Goal: Task Accomplishment & Management: Manage account settings

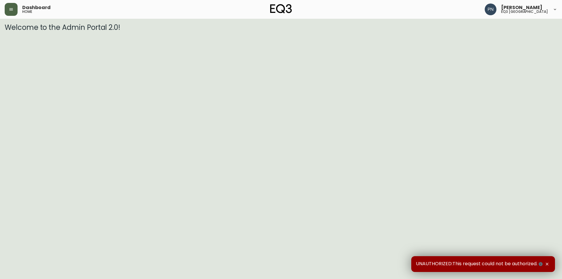
click at [13, 5] on button "button" at bounding box center [11, 9] width 13 height 13
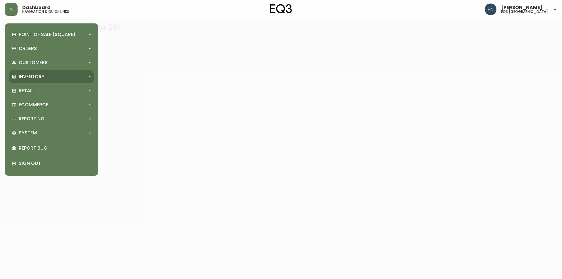
click at [63, 75] on div "Inventory" at bounding box center [49, 76] width 74 height 6
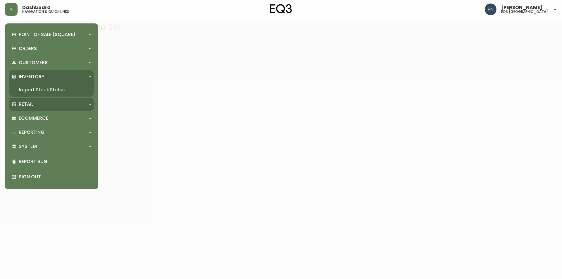
click at [69, 104] on div "Retail" at bounding box center [49, 104] width 74 height 6
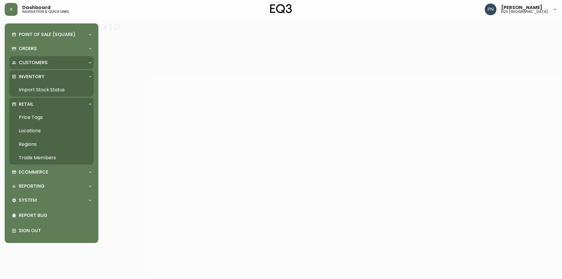
click at [65, 63] on div "Customers" at bounding box center [49, 62] width 74 height 6
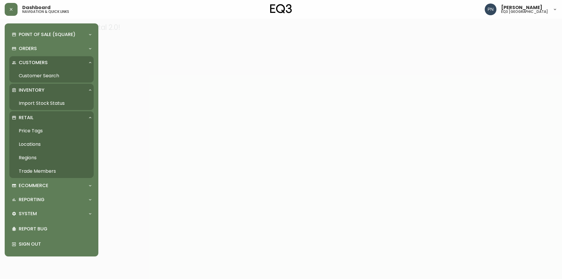
click at [72, 75] on link "Customer Search" at bounding box center [51, 75] width 84 height 13
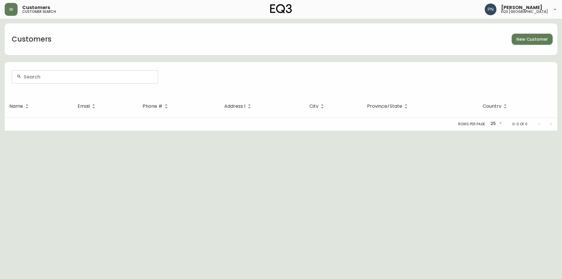
click at [108, 83] on div at bounding box center [85, 77] width 146 height 13
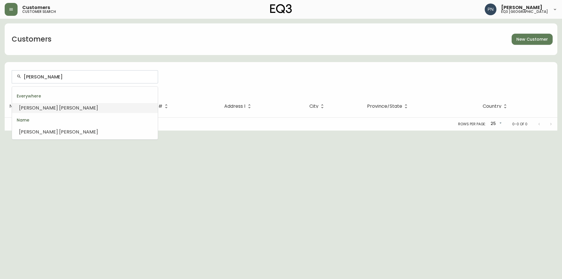
click at [66, 104] on li "[PERSON_NAME]" at bounding box center [85, 108] width 146 height 10
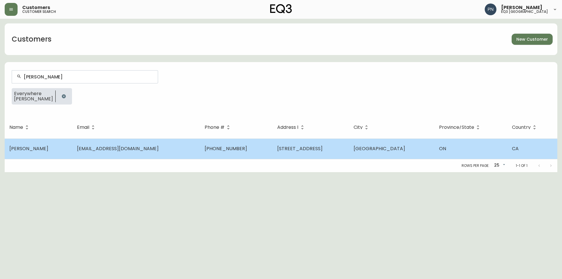
type input "[PERSON_NAME]"
click at [66, 150] on td "[PERSON_NAME]" at bounding box center [39, 148] width 68 height 20
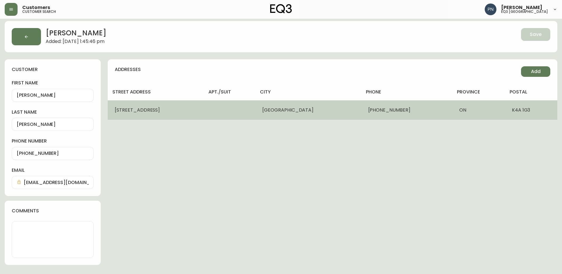
click at [178, 110] on td "[STREET_ADDRESS]" at bounding box center [156, 110] width 96 height 20
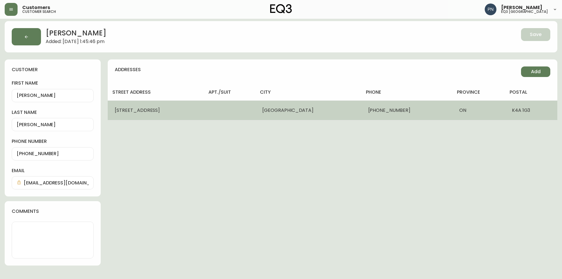
select select "ON"
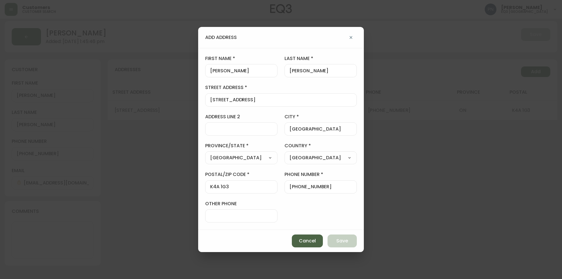
click at [315, 240] on span "Cancel" at bounding box center [307, 241] width 17 height 6
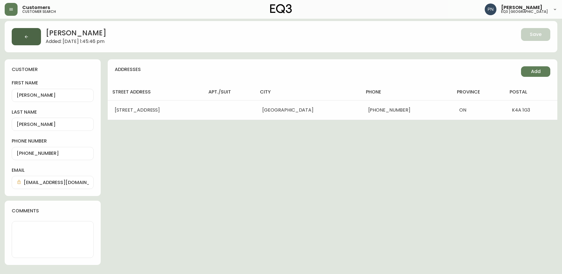
click at [37, 36] on button "button" at bounding box center [26, 36] width 29 height 17
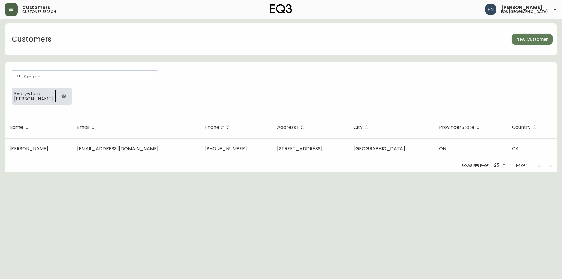
click at [15, 9] on button "button" at bounding box center [11, 9] width 13 height 13
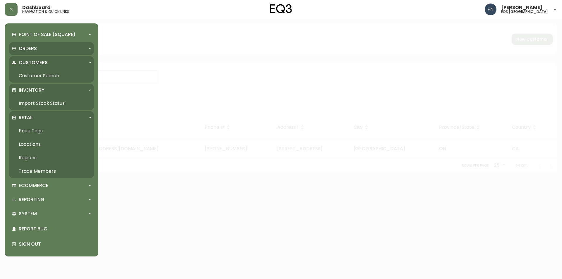
click at [40, 49] on div "Orders" at bounding box center [49, 48] width 74 height 6
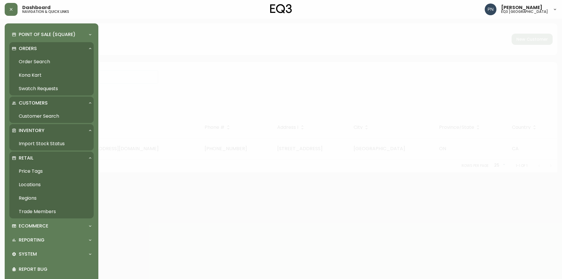
click at [44, 61] on link "Order Search" at bounding box center [51, 61] width 84 height 13
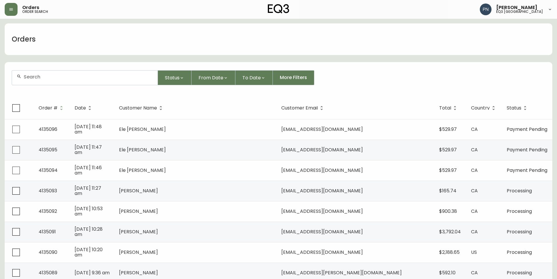
click at [87, 81] on div at bounding box center [85, 78] width 146 height 14
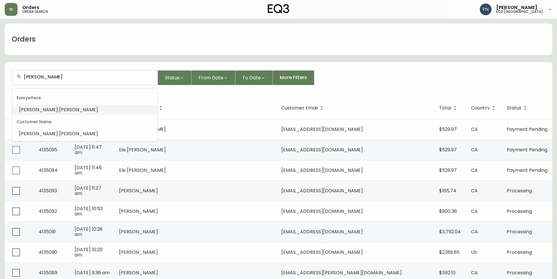
click at [77, 109] on li "[PERSON_NAME]" at bounding box center [85, 110] width 146 height 10
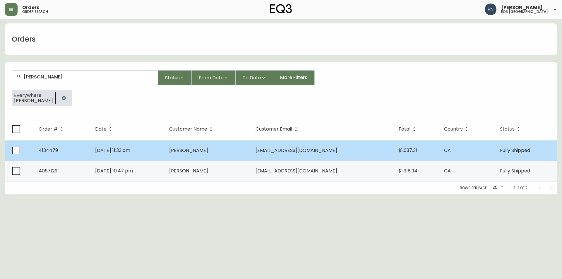
type input "[PERSON_NAME]"
click at [71, 148] on td "4134479" at bounding box center [62, 150] width 56 height 20
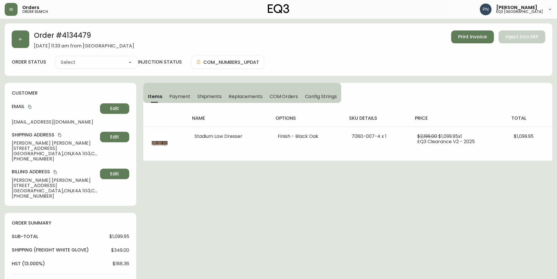
type input "Fully Shipped"
select select "FULLY_SHIPPED"
click at [216, 170] on div "Order # 4134479 [DATE] 11:33 am from [GEOGRAPHIC_DATA] Print Invoice Inject int…" at bounding box center [279, 276] width 548 height 507
click at [210, 170] on div "Order # 4134479 [DATE] 11:33 am from [GEOGRAPHIC_DATA] Print Invoice Inject int…" at bounding box center [279, 276] width 548 height 507
click at [204, 27] on div "Order # 4134479 [DATE] 11:33 am from CA_EN Print Invoice Inject into ERP order …" at bounding box center [279, 49] width 548 height 52
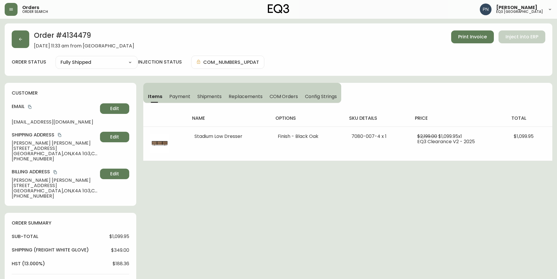
click at [205, 21] on main "Order # 4134479 [DATE] 11:33 am from [GEOGRAPHIC_DATA] Print Invoice Inject int…" at bounding box center [278, 275] width 557 height 512
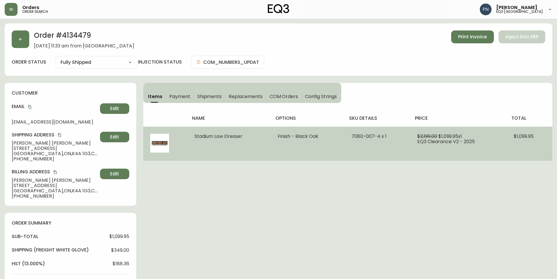
click at [286, 141] on td "Finish - Black Oak" at bounding box center [308, 143] width 74 height 34
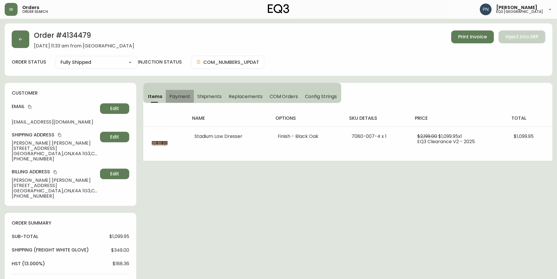
click at [186, 99] on span "Payment" at bounding box center [179, 96] width 21 height 6
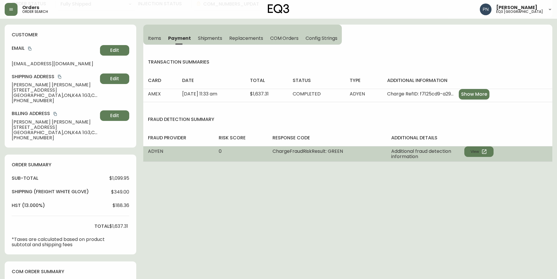
scroll to position [59, 0]
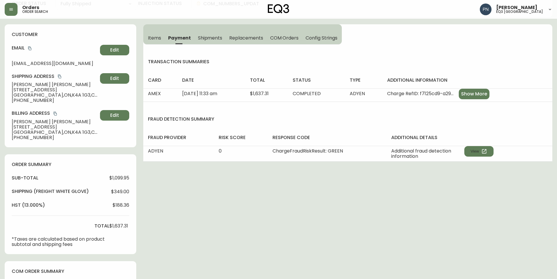
click at [171, 186] on div "Order # 4134479 [DATE] 11:33 am from [GEOGRAPHIC_DATA] Print Invoice Inject int…" at bounding box center [279, 218] width 548 height 507
click at [156, 186] on div "Order # 4134479 [DATE] 11:33 am from [GEOGRAPHIC_DATA] Print Invoice Inject int…" at bounding box center [279, 218] width 548 height 507
click at [202, 193] on div "Order # 4134479 [DATE] 11:33 am from [GEOGRAPHIC_DATA] Print Invoice Inject int…" at bounding box center [279, 218] width 548 height 507
click at [282, 211] on div "Order # 4134479 [DATE] 11:33 am from [GEOGRAPHIC_DATA] Print Invoice Inject int…" at bounding box center [279, 218] width 548 height 507
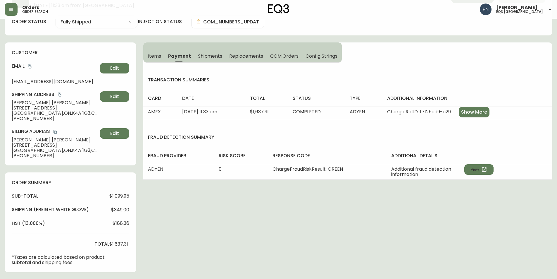
scroll to position [0, 0]
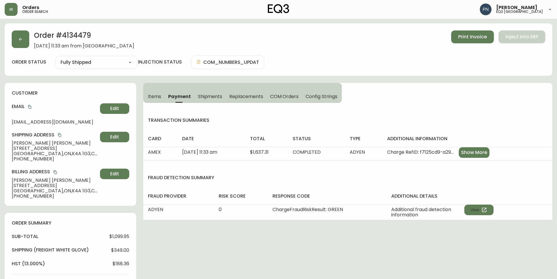
click at [108, 208] on div "Order # 4134479 [DATE] 11:33 am from [GEOGRAPHIC_DATA] Print Invoice Inject int…" at bounding box center [279, 276] width 548 height 507
